Goal: Information Seeking & Learning: Learn about a topic

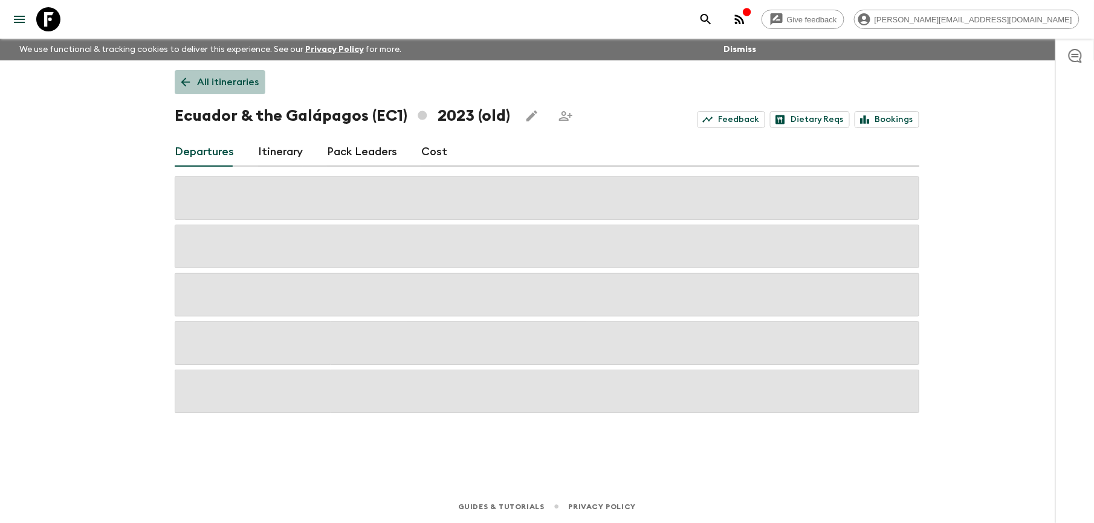
click at [244, 85] on p "All itineraries" at bounding box center [228, 82] width 62 height 15
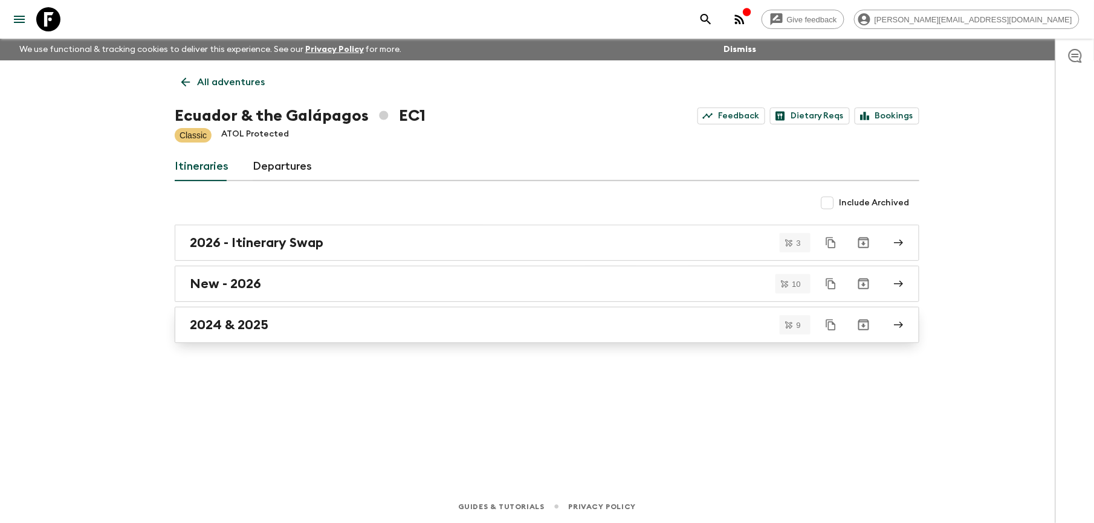
click at [250, 326] on h2 "2024 & 2025" at bounding box center [229, 325] width 79 height 16
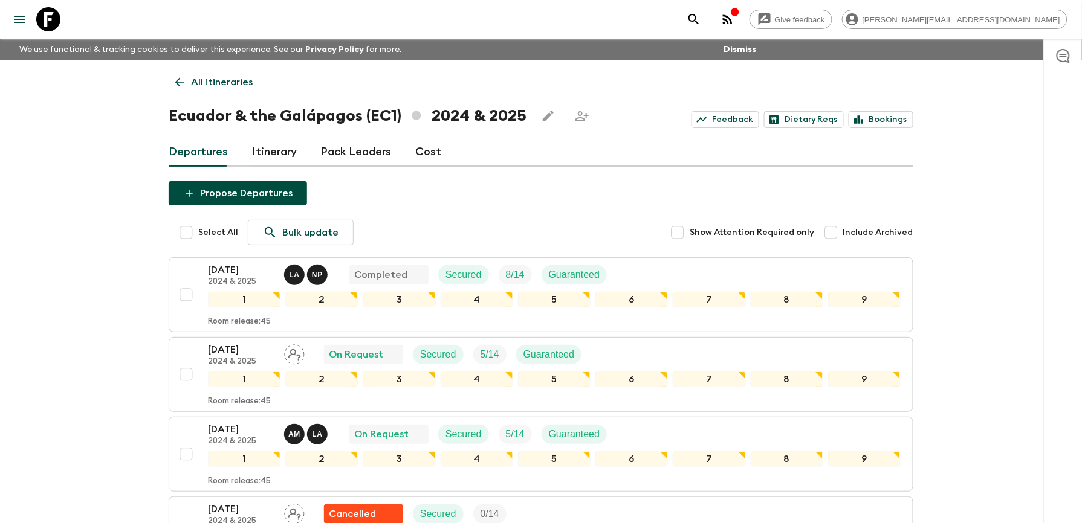
click at [235, 85] on p "All itineraries" at bounding box center [222, 82] width 62 height 15
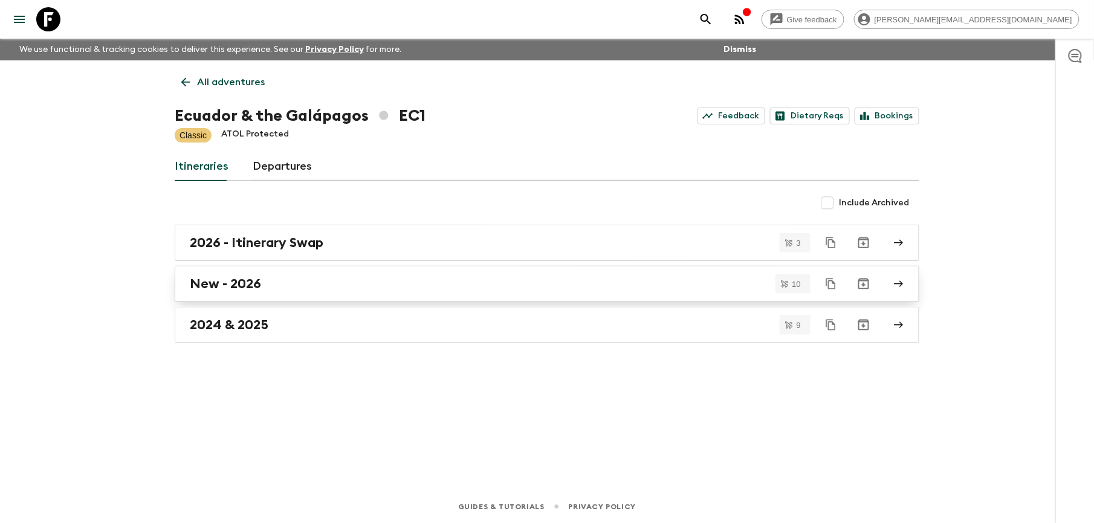
click at [247, 282] on h2 "New - 2026" at bounding box center [225, 284] width 71 height 16
